Goal: Information Seeking & Learning: Learn about a topic

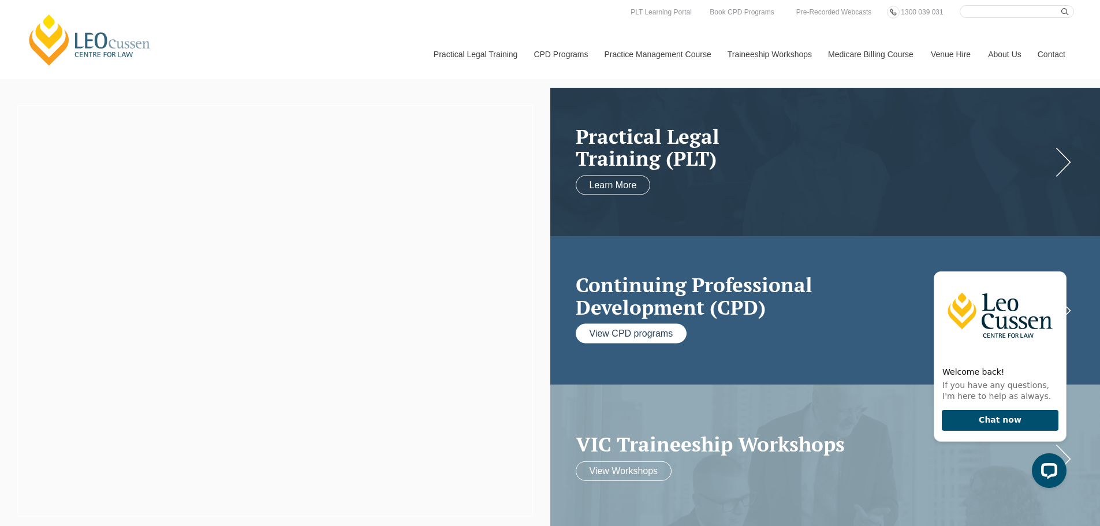
click at [603, 328] on link "View CPD programs" at bounding box center [631, 334] width 111 height 20
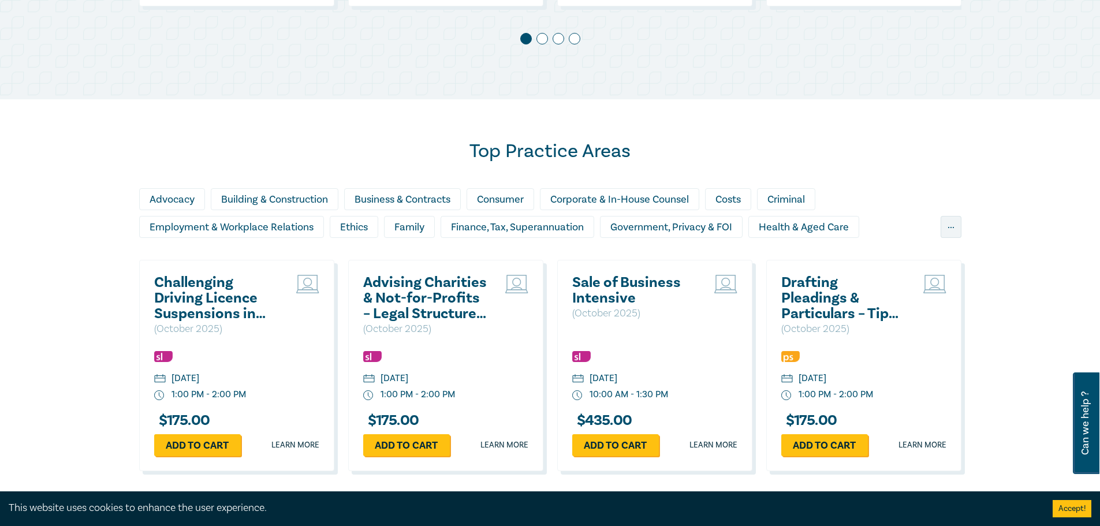
scroll to position [1104, 0]
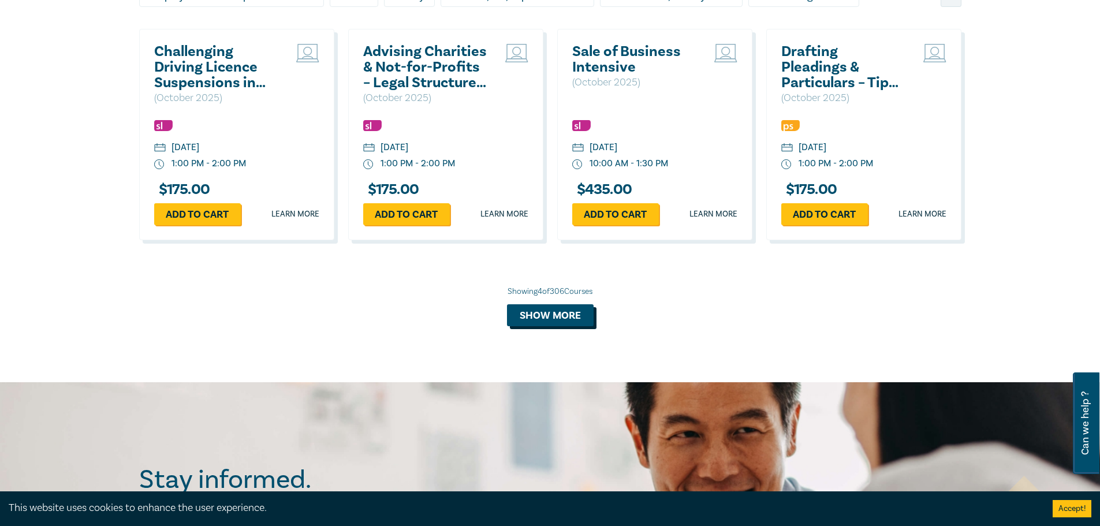
click at [546, 309] on button "Show more" at bounding box center [550, 315] width 87 height 22
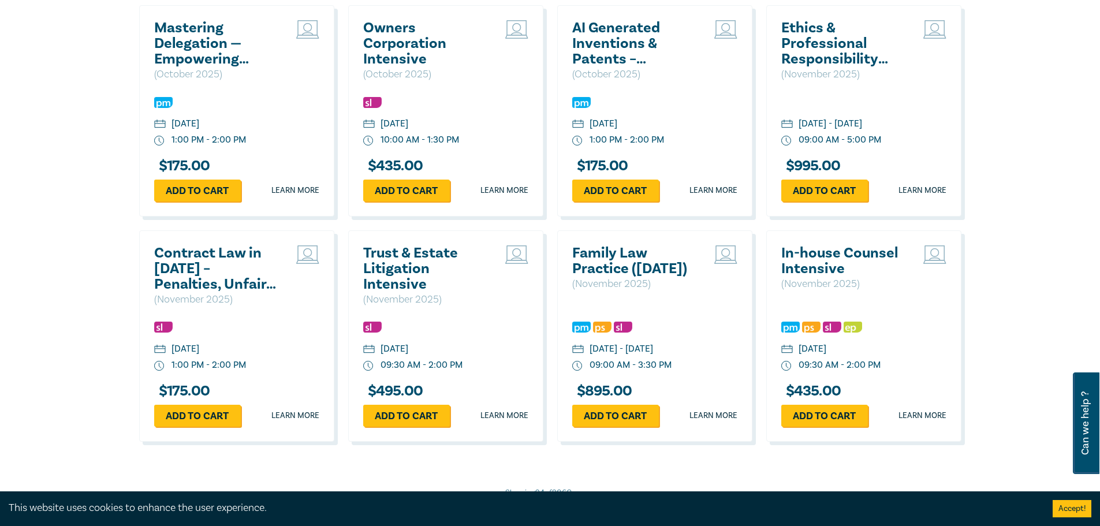
scroll to position [2143, 0]
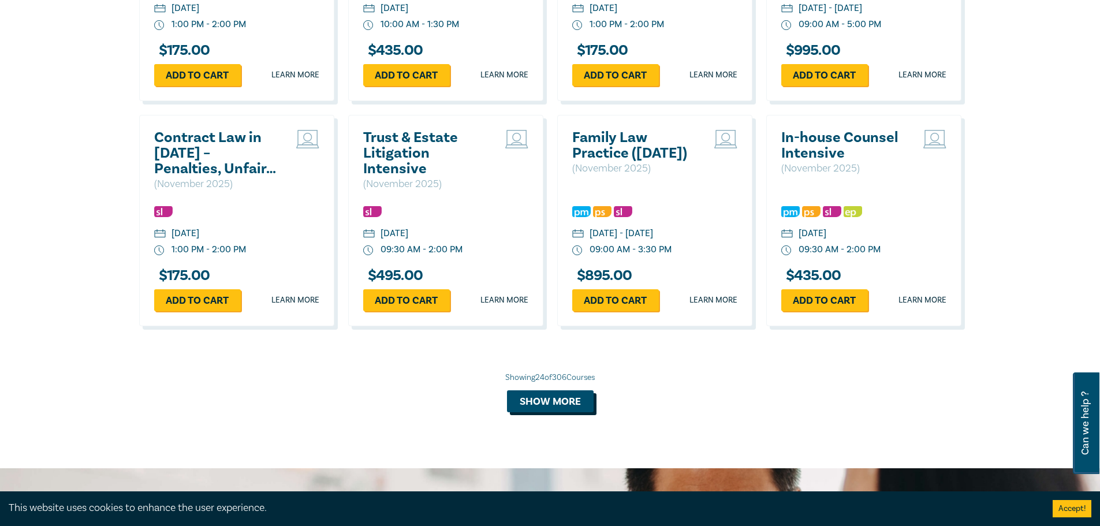
click at [558, 412] on button "Show more" at bounding box center [550, 401] width 87 height 22
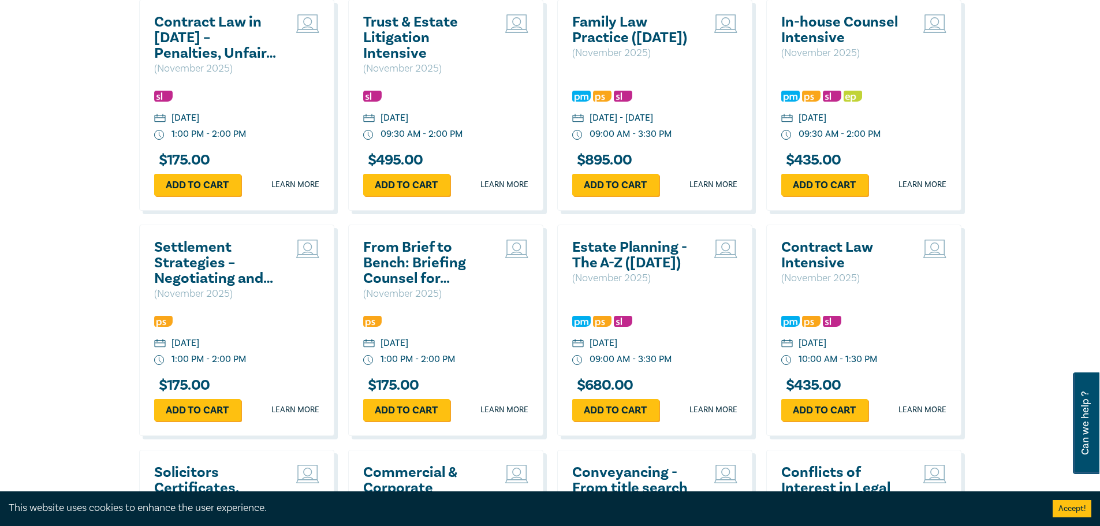
scroll to position [2432, 0]
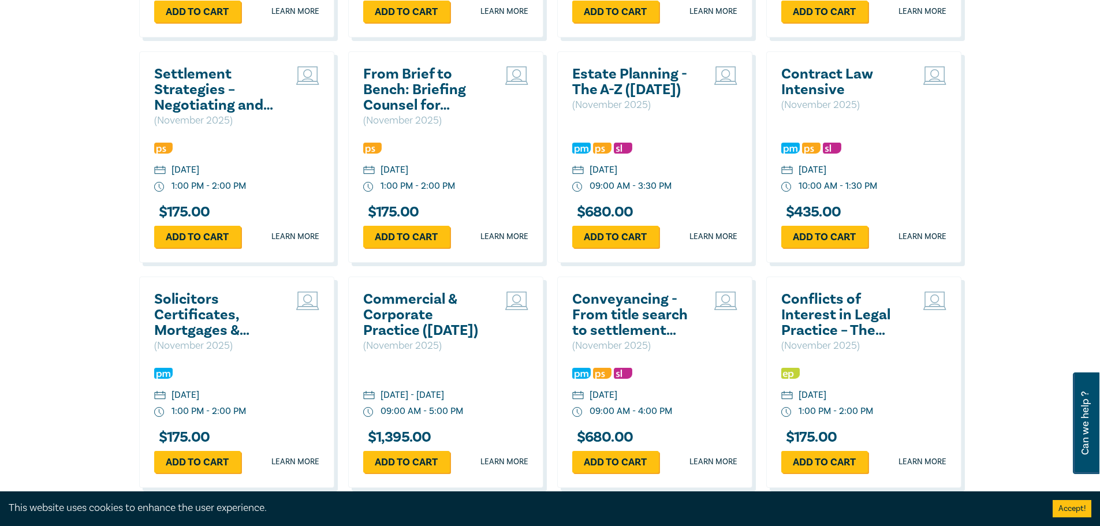
click at [604, 335] on h2 "Conveyancing - From title search to settlement (November 2025)" at bounding box center [634, 315] width 124 height 47
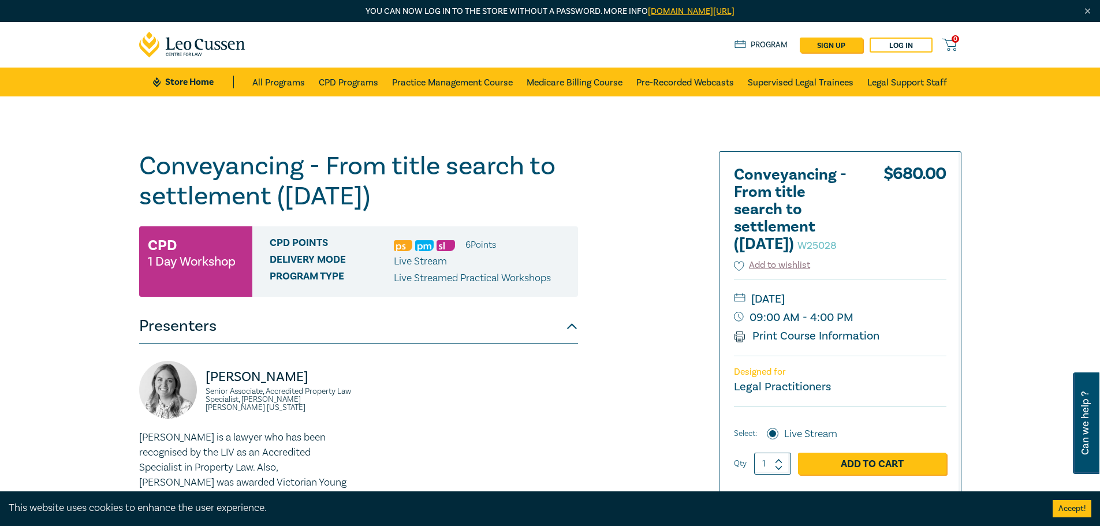
click at [156, 167] on h1 "Conveyancing - From title search to settlement (November 2025) W25028" at bounding box center [358, 181] width 439 height 60
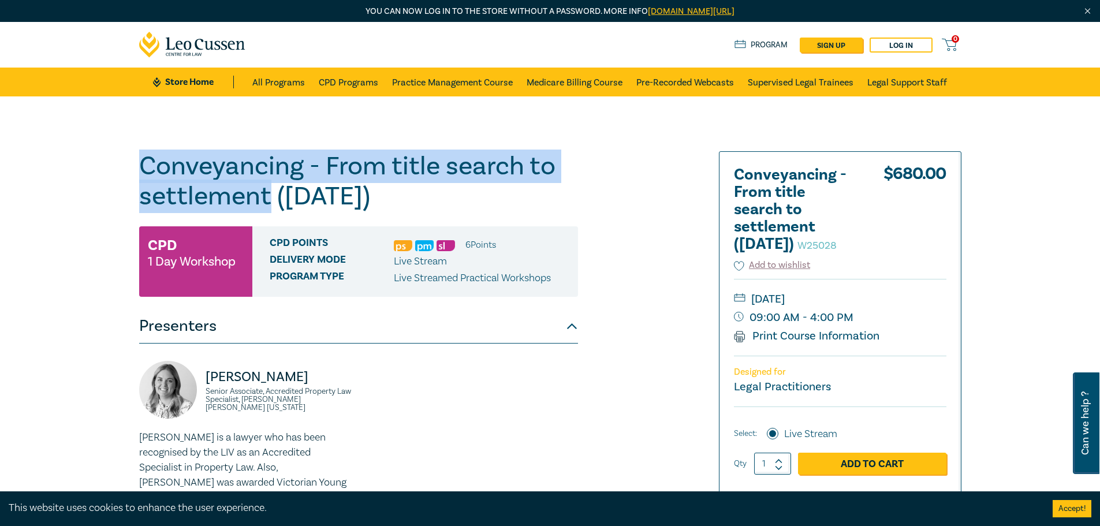
drag, startPoint x: 143, startPoint y: 162, endPoint x: 270, endPoint y: 199, distance: 132.4
click at [270, 199] on h1 "Conveyancing - From title search to settlement (November 2025) W25028" at bounding box center [358, 181] width 439 height 60
copy h1 "Conveyancing - From title search to settlement"
click at [85, 194] on div "Conveyancing - From title search to settlement (November 2025) W25028 CPD 1 Day…" at bounding box center [550, 439] width 1100 height 687
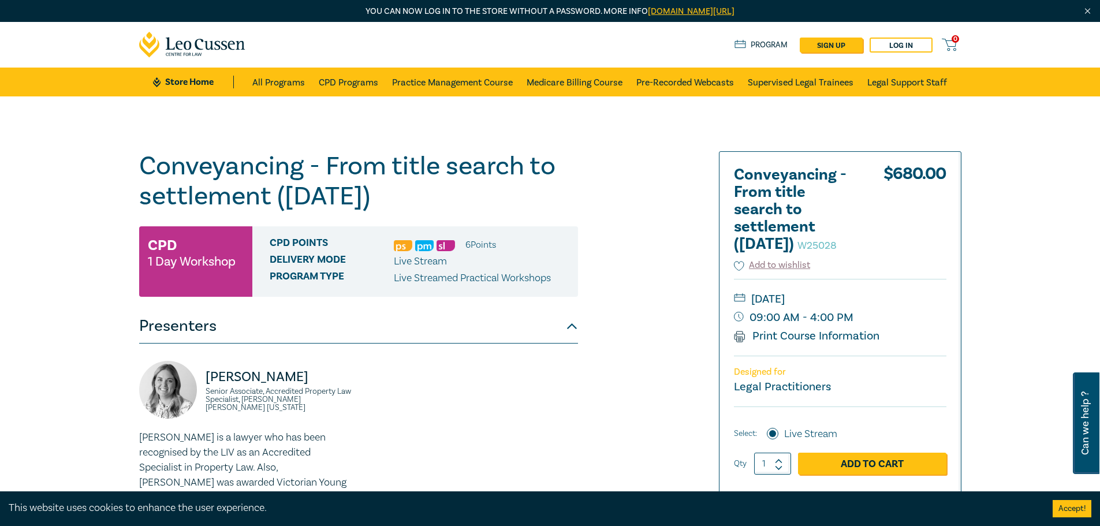
scroll to position [173, 0]
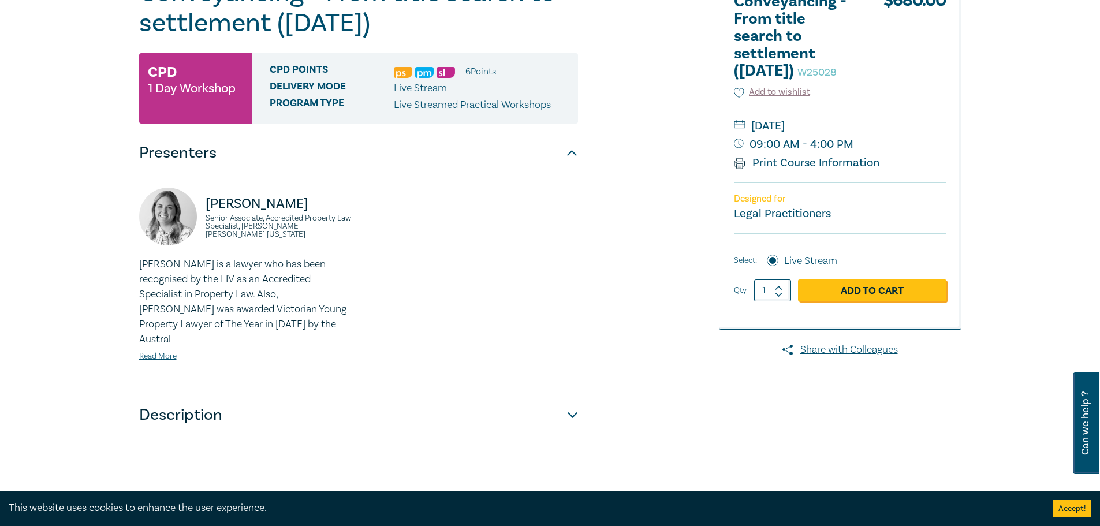
click at [217, 398] on button "Description" at bounding box center [358, 415] width 439 height 35
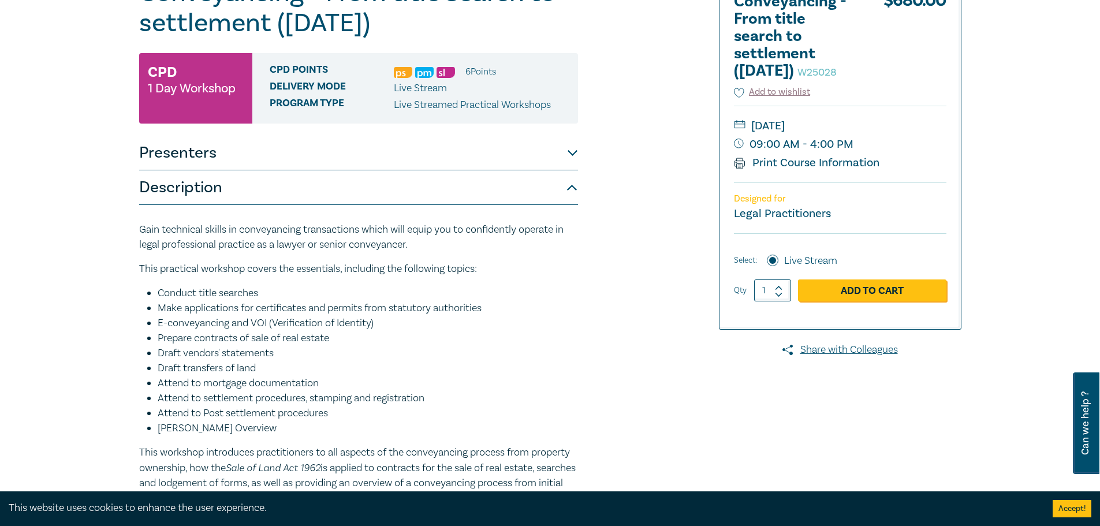
click at [223, 156] on button "Presenters" at bounding box center [358, 153] width 439 height 35
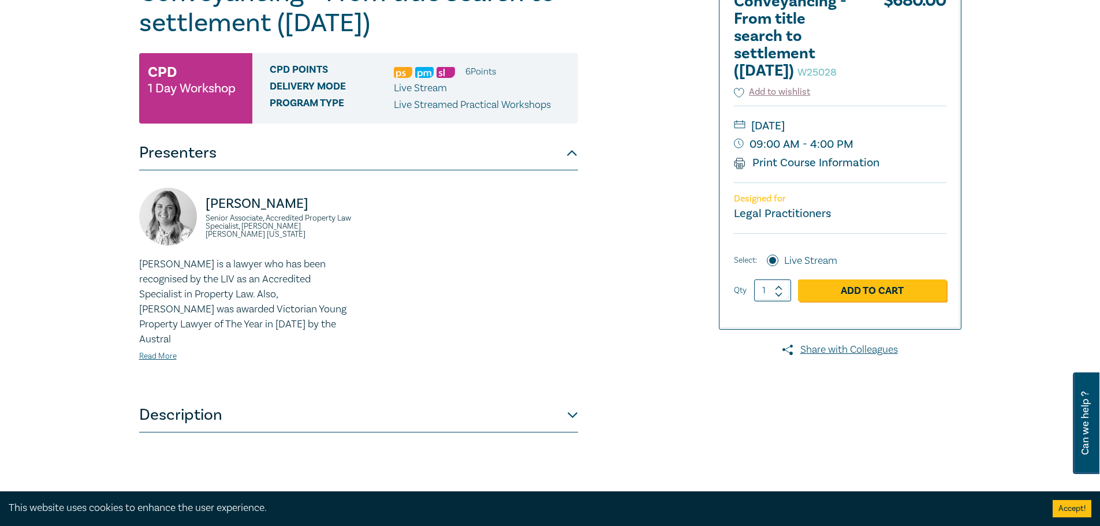
click at [248, 398] on button "Description" at bounding box center [358, 415] width 439 height 35
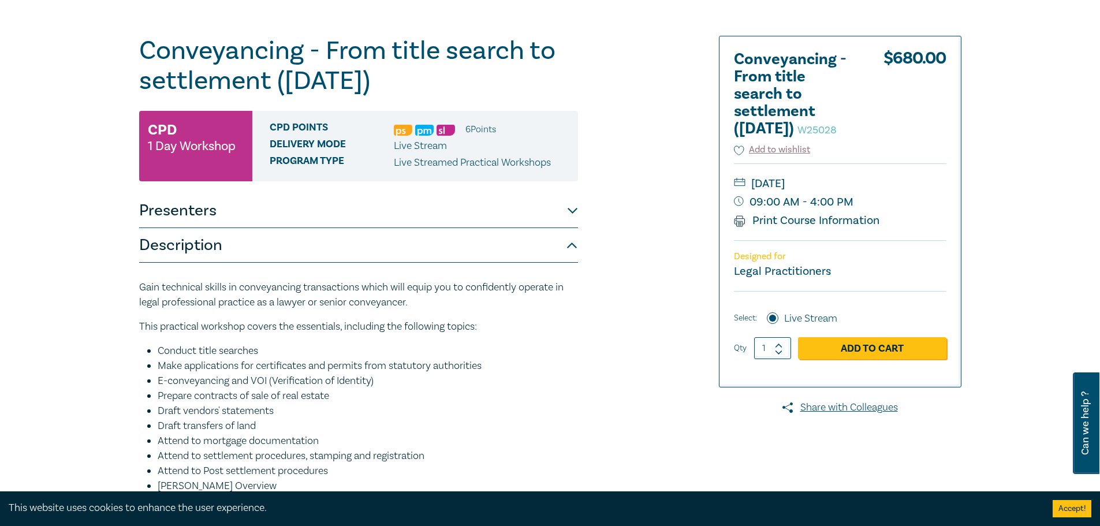
scroll to position [58, 0]
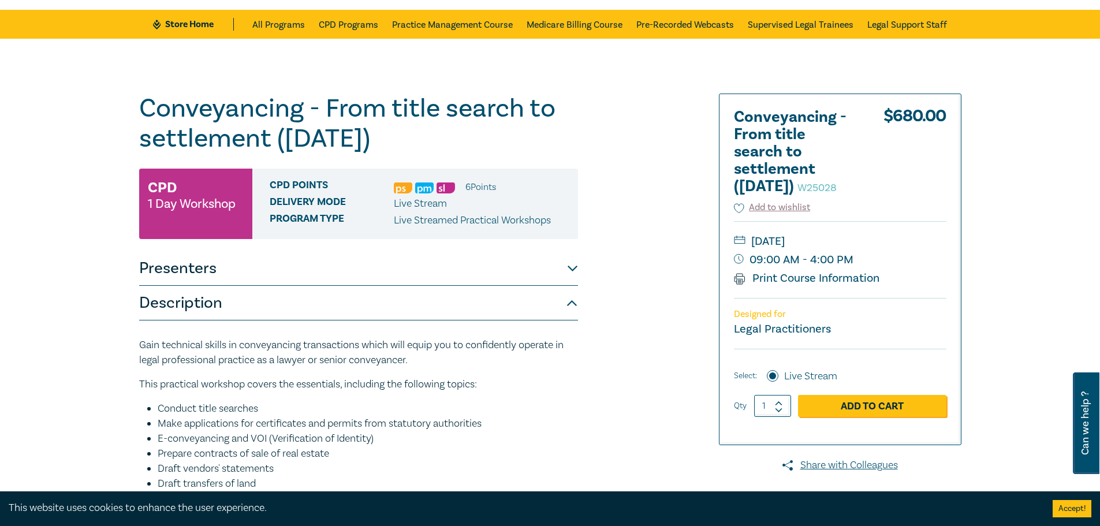
click at [140, 106] on h1 "Conveyancing - From title search to settlement (November 2025) W25028" at bounding box center [358, 124] width 439 height 60
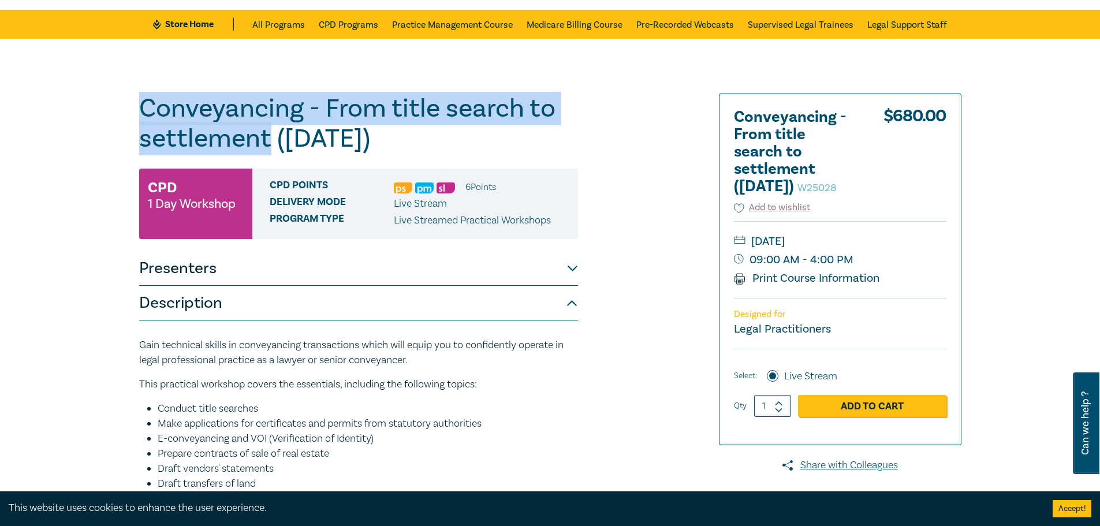
drag, startPoint x: 140, startPoint y: 103, endPoint x: 266, endPoint y: 136, distance: 129.4
click at [267, 136] on h1 "Conveyancing - From title search to settlement (November 2025) W25028" at bounding box center [358, 124] width 439 height 60
copy h1 "Conveyancing - From title search to settlement"
click at [128, 237] on div "Conveyancing - From title search to settlement (November 2025) W25028 CPD 1 Day…" at bounding box center [550, 398] width 1100 height 718
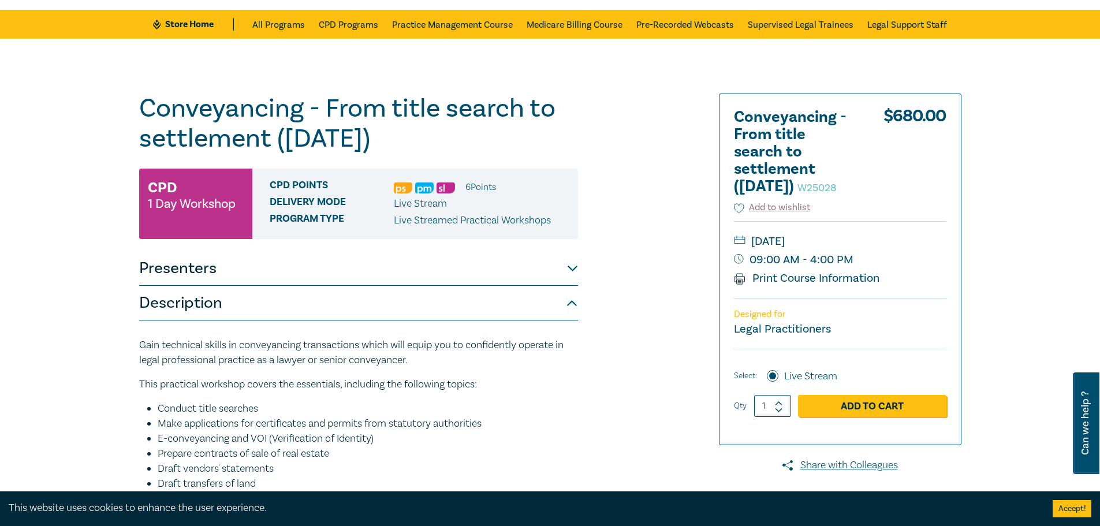
click at [255, 271] on button "Presenters" at bounding box center [358, 268] width 439 height 35
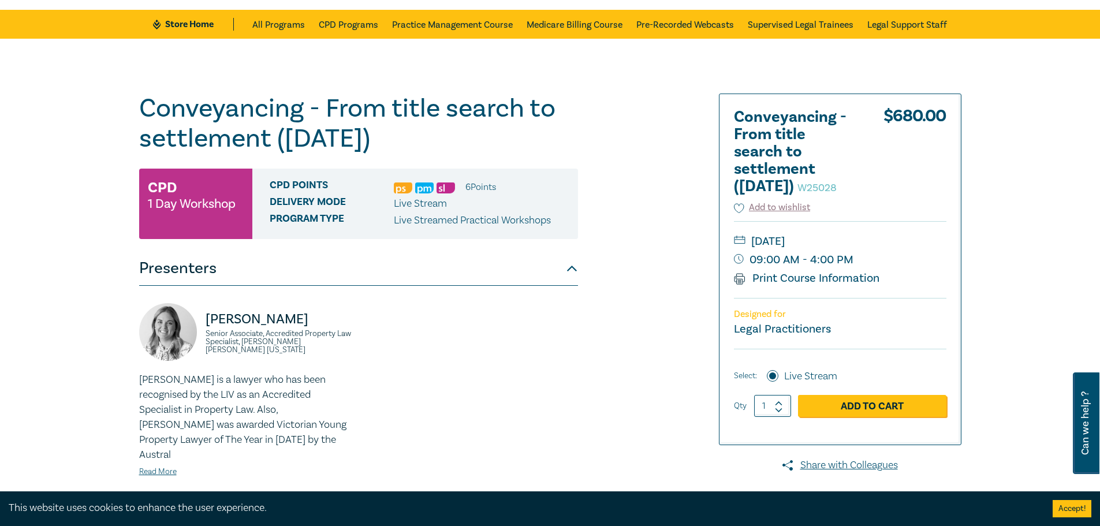
drag, startPoint x: 208, startPoint y: 318, endPoint x: 301, endPoint y: 318, distance: 92.9
click at [301, 318] on p "Lydia Eastwood" at bounding box center [279, 319] width 146 height 18
copy p "Lydia Eastwood"
click at [232, 347] on small "Senior Associate, Accredited Property Law Specialist, Redman Lynch Washington" at bounding box center [279, 342] width 146 height 24
drag, startPoint x: 207, startPoint y: 333, endPoint x: 246, endPoint y: 350, distance: 42.1
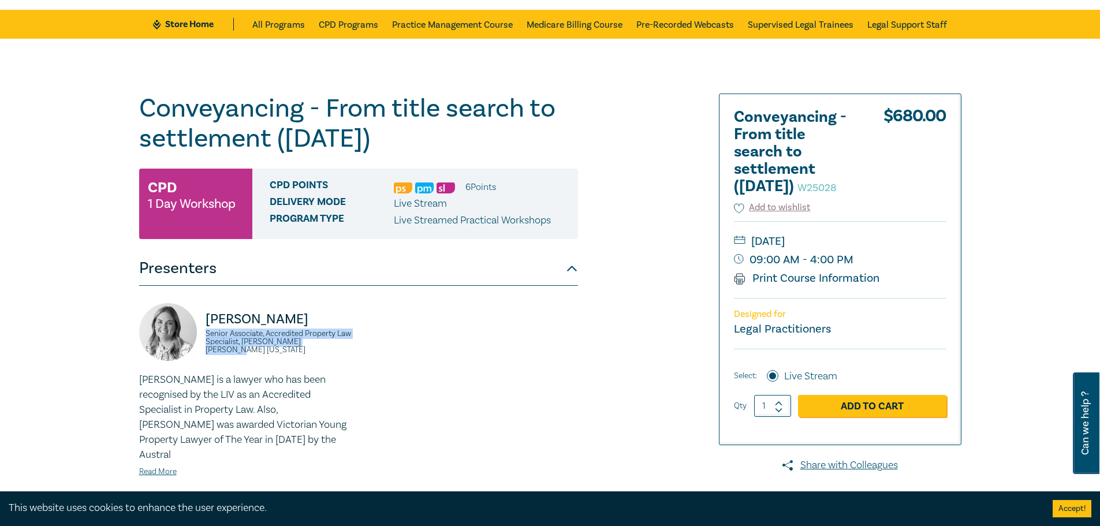
click at [246, 350] on small "Senior Associate, Accredited Property Law Specialist, Redman Lynch Washington" at bounding box center [279, 342] width 146 height 24
copy small "Senior Associate, Accredited Property Law Specialist, Redman Lynch Washington"
click at [386, 340] on div "Lydia Eastwood Senior Associate, Accredited Property Law Specialist, Redman Lyn…" at bounding box center [358, 399] width 453 height 193
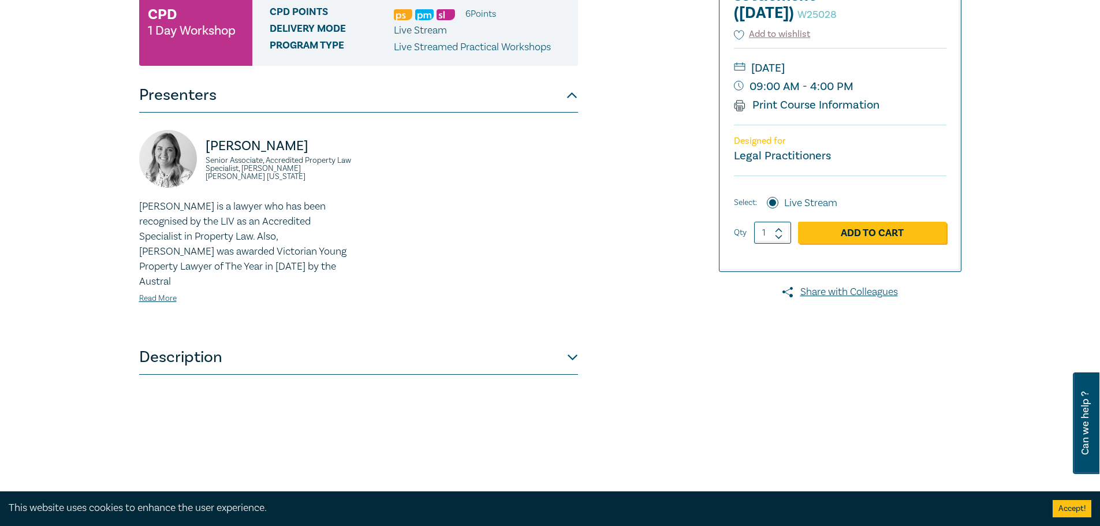
scroll to position [404, 0]
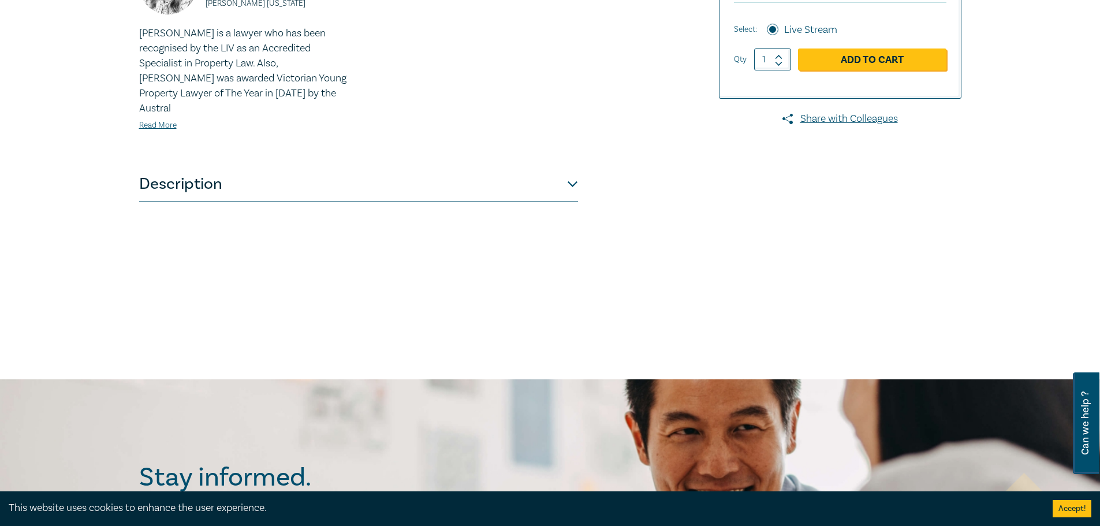
click at [237, 174] on button "Description" at bounding box center [358, 184] width 439 height 35
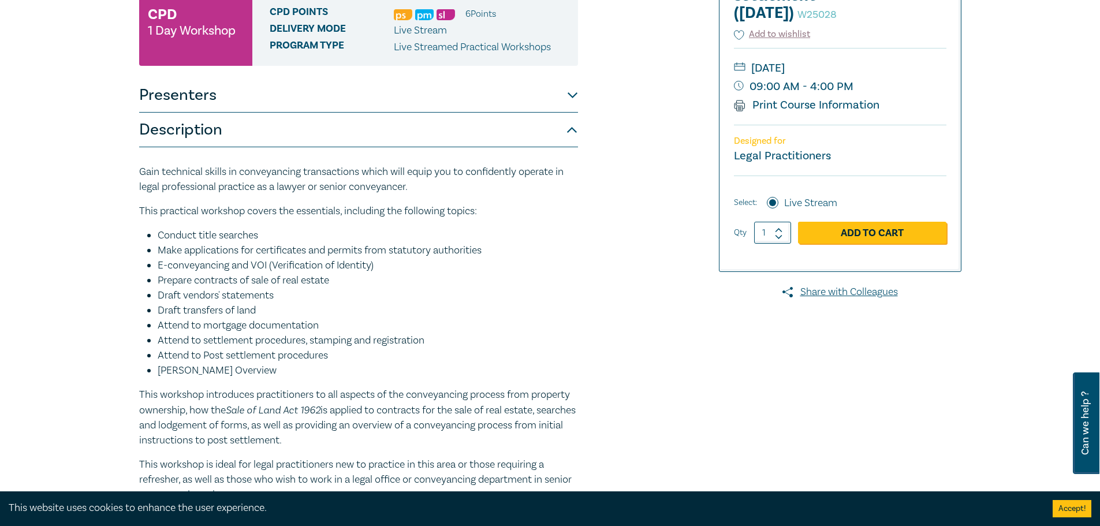
scroll to position [289, 0]
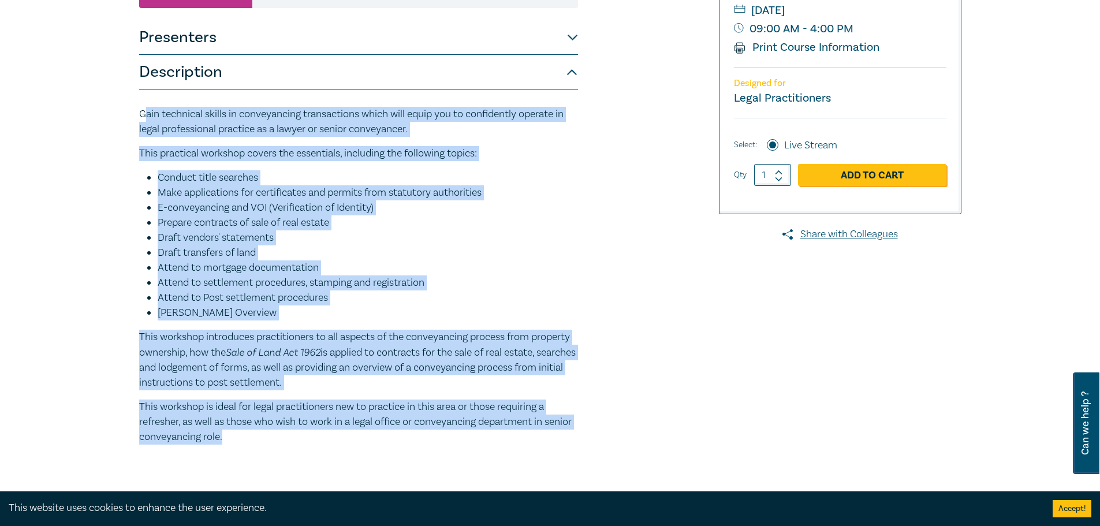
drag, startPoint x: 143, startPoint y: 112, endPoint x: 249, endPoint y: 378, distance: 286.5
click at [273, 439] on div "Gain technical skills in conveyancing transactions which will equip you to conf…" at bounding box center [358, 276] width 439 height 338
click at [164, 118] on p "Gain technical skills in conveyancing transactions which will equip you to conf…" at bounding box center [358, 122] width 439 height 30
drag, startPoint x: 139, startPoint y: 111, endPoint x: 260, endPoint y: 436, distance: 347.4
click at [260, 436] on div "Gain technical skills in conveyancing transactions which will equip you to conf…" at bounding box center [358, 276] width 439 height 338
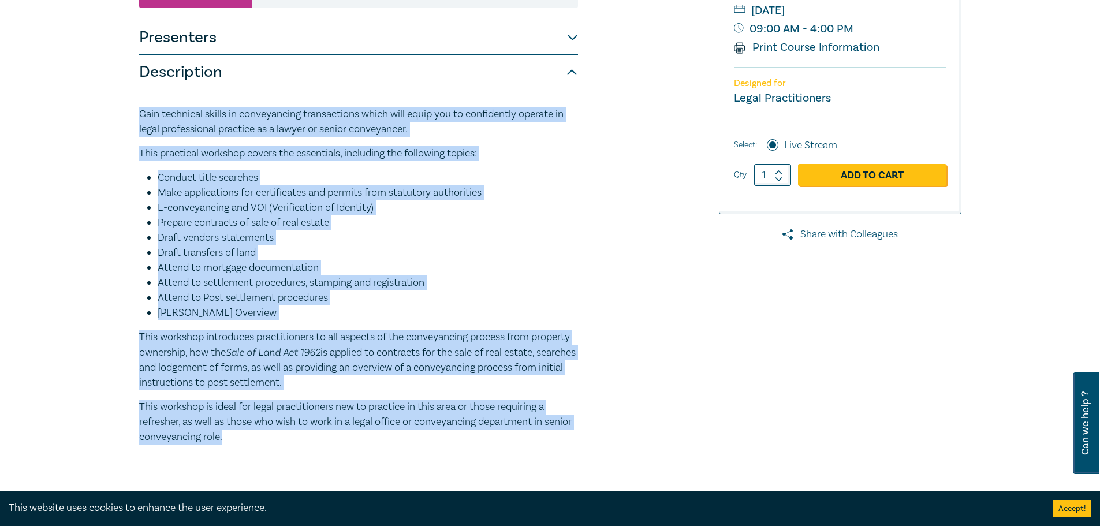
copy div "Gain technical skills in conveyancing transactions which will equip you to conf…"
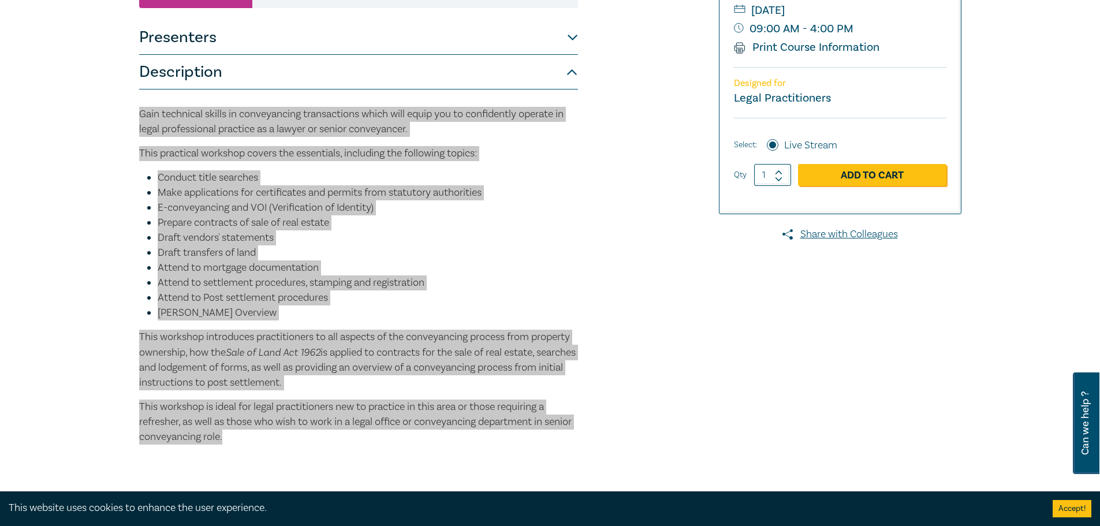
scroll to position [0, 0]
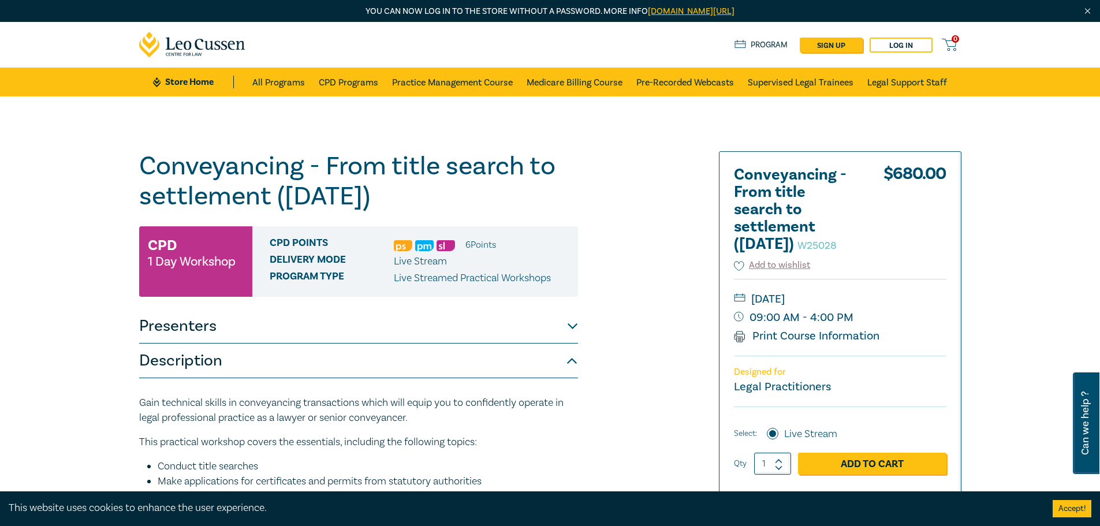
click at [76, 284] on div "Conveyancing - From title search to settlement (November 2025) W25028 CPD 1 Day…" at bounding box center [550, 455] width 1100 height 718
